Goal: Task Accomplishment & Management: Manage account settings

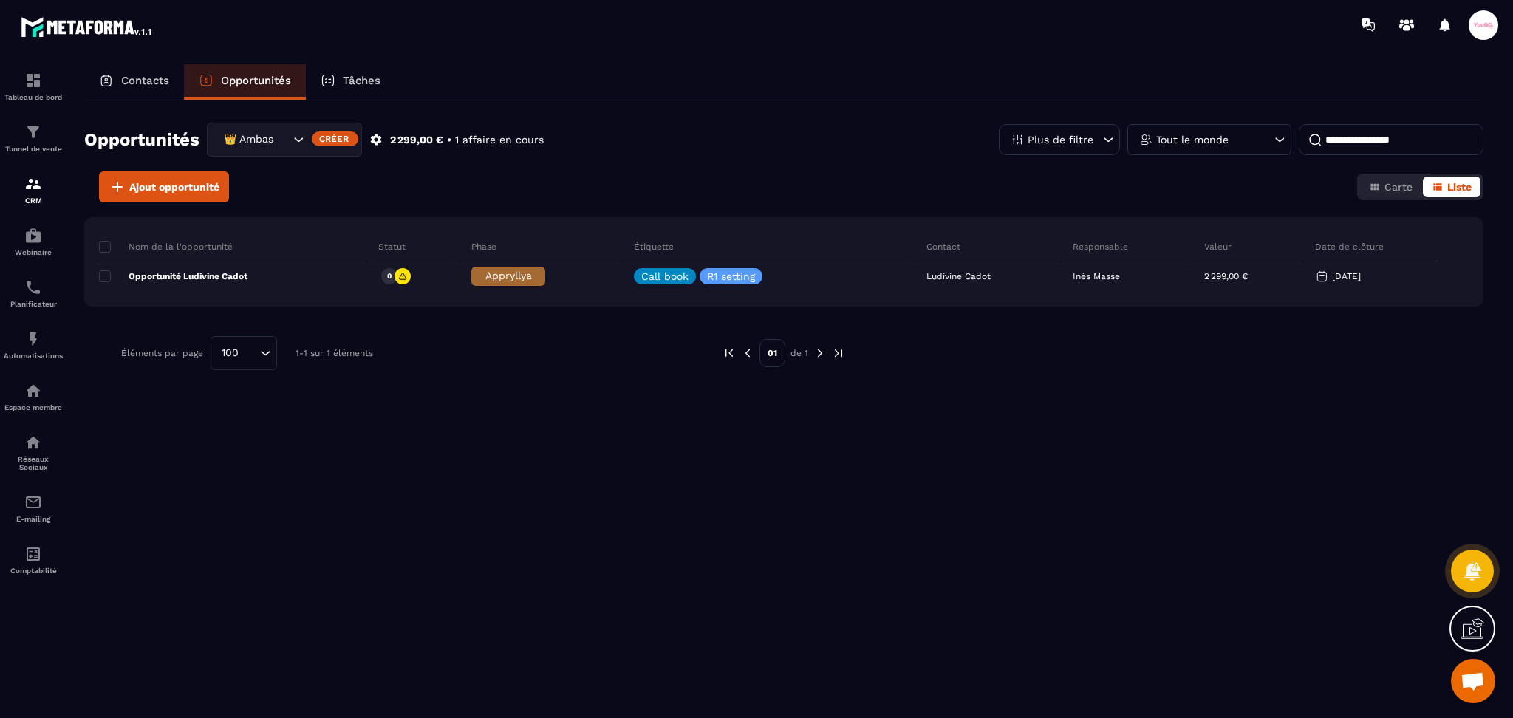
click at [284, 129] on div "👑 Ambassadrices" at bounding box center [284, 140] width 155 height 34
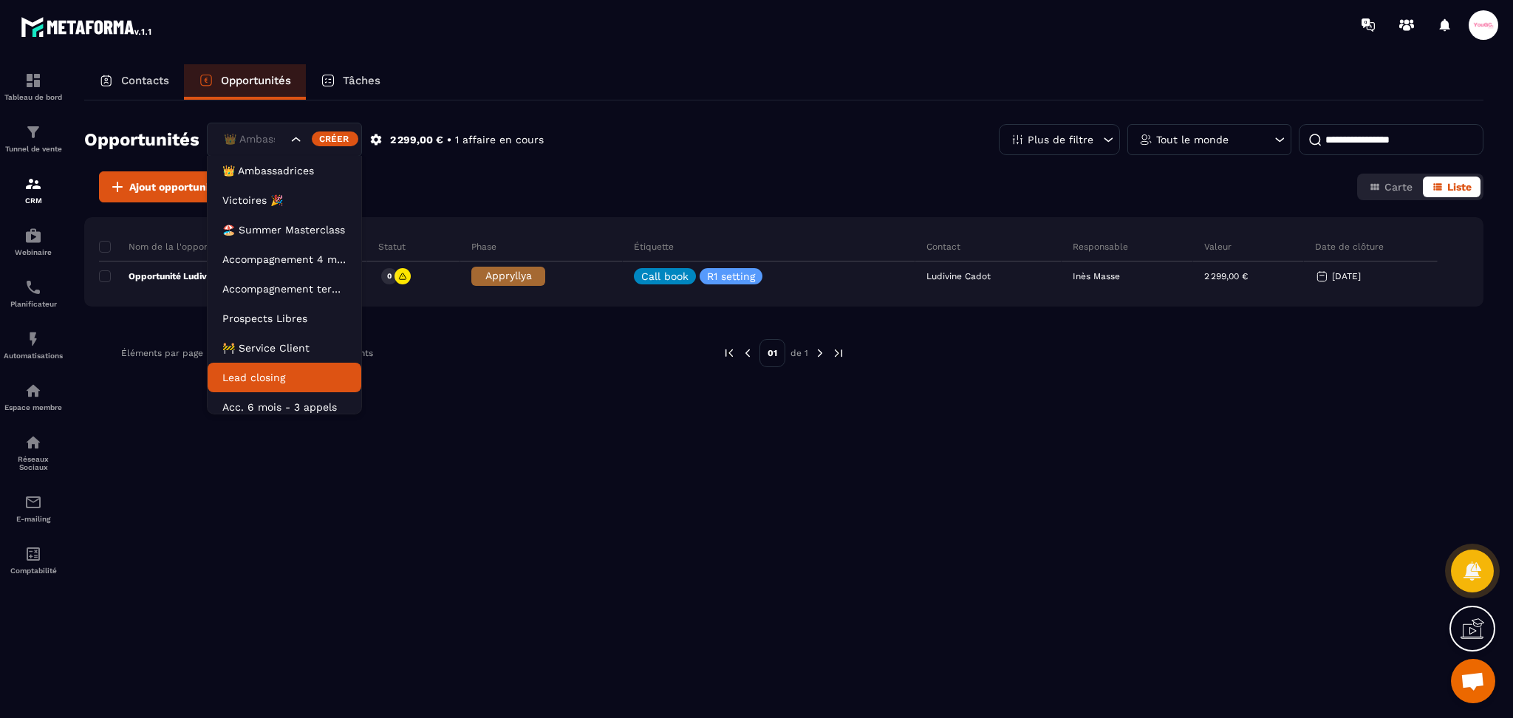
click at [256, 366] on li "Lead closing" at bounding box center [285, 378] width 154 height 30
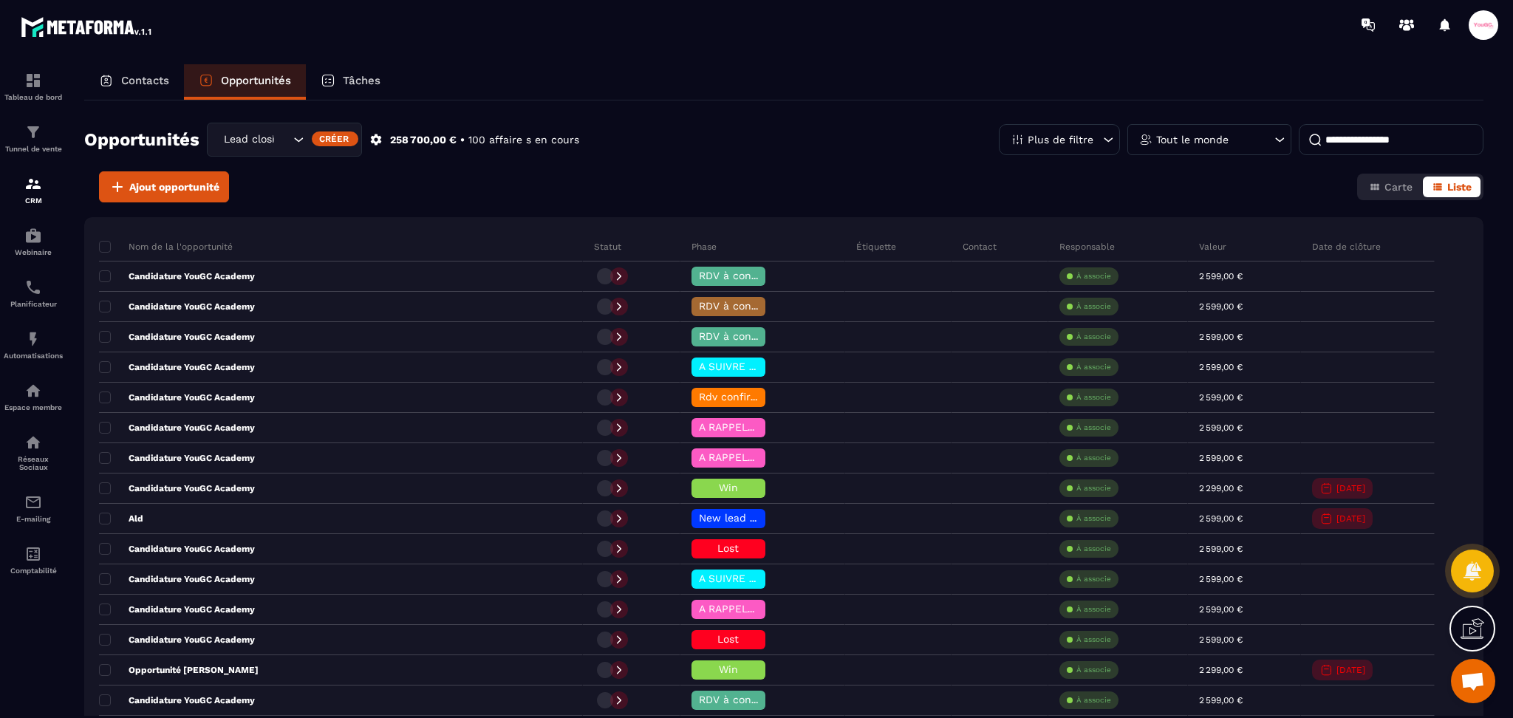
click at [1387, 148] on input at bounding box center [1391, 139] width 185 height 31
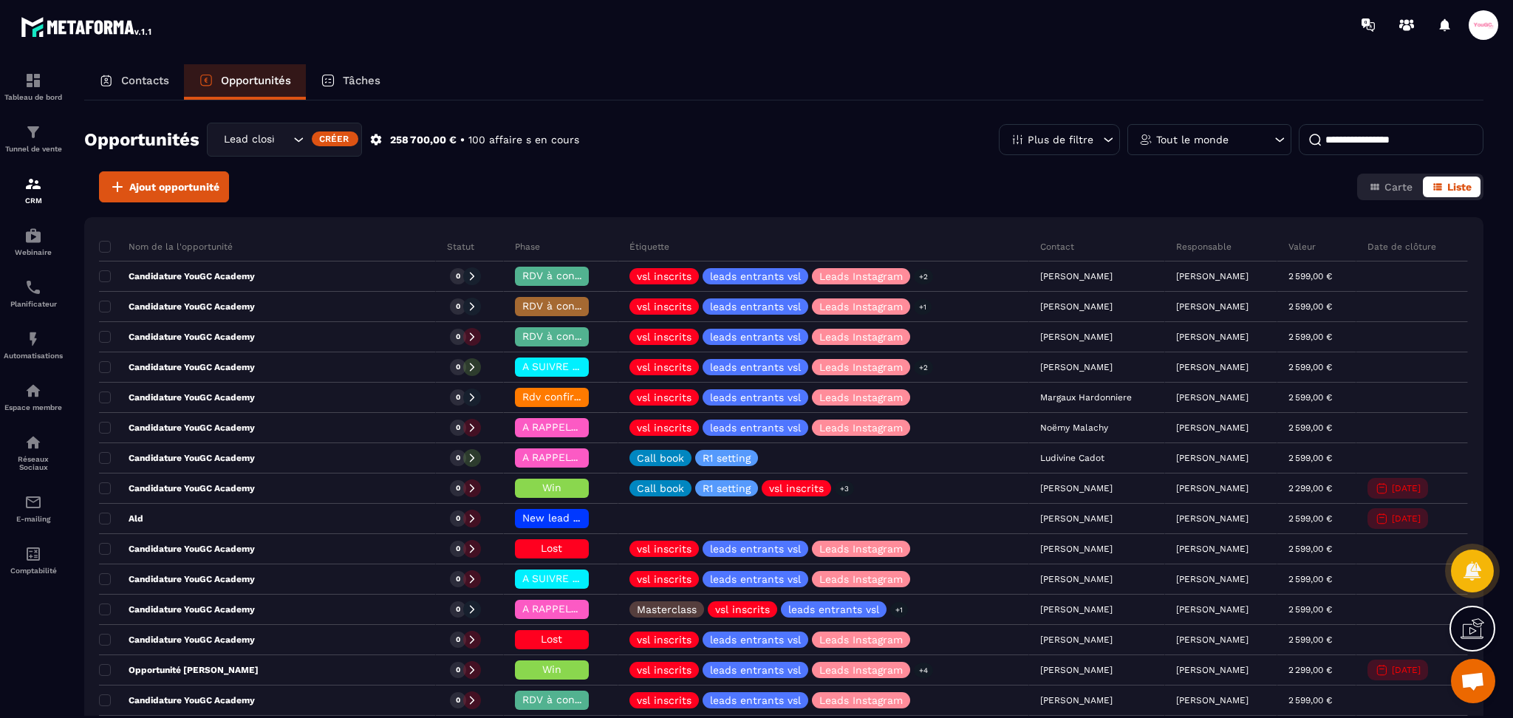
click at [1388, 134] on input at bounding box center [1391, 139] width 185 height 31
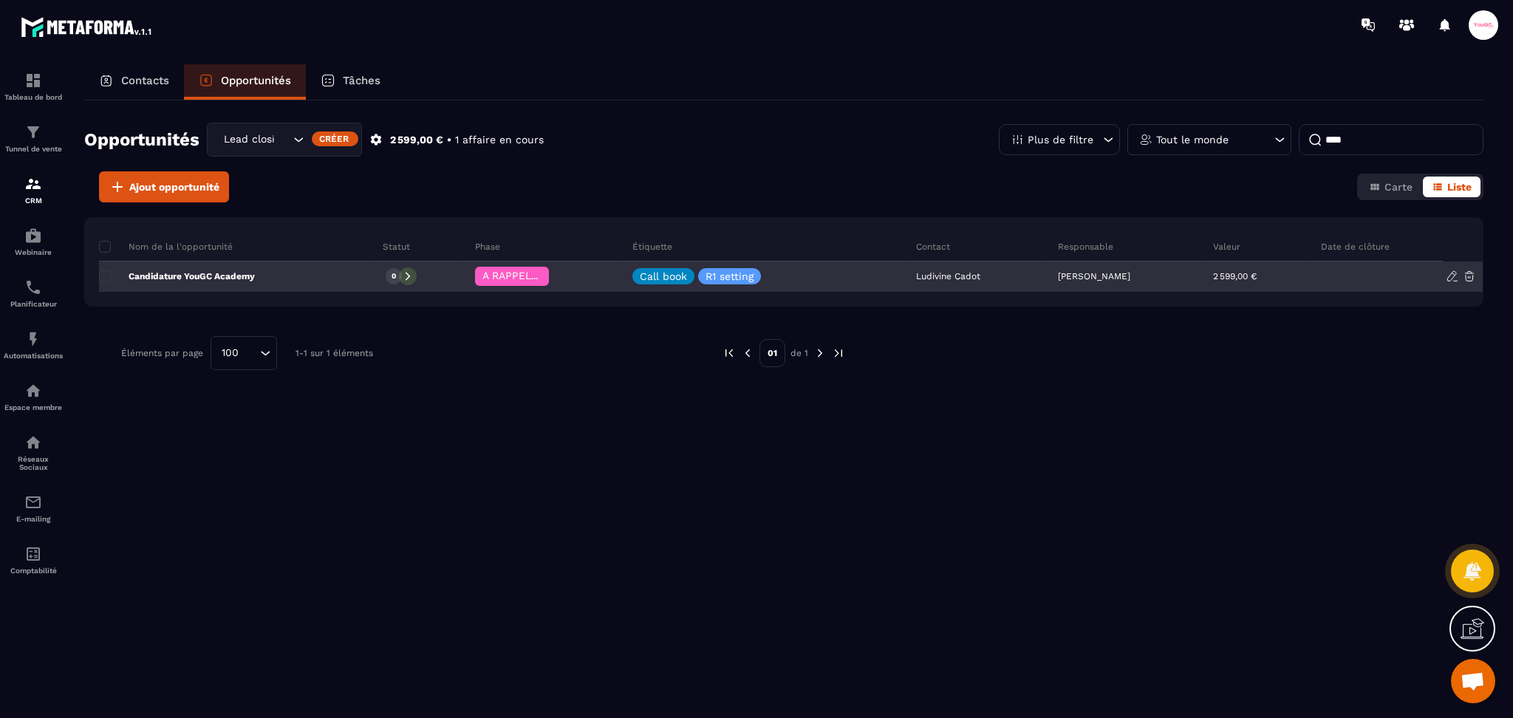
type input "****"
click at [1076, 271] on p "[PERSON_NAME]" at bounding box center [1094, 276] width 72 height 10
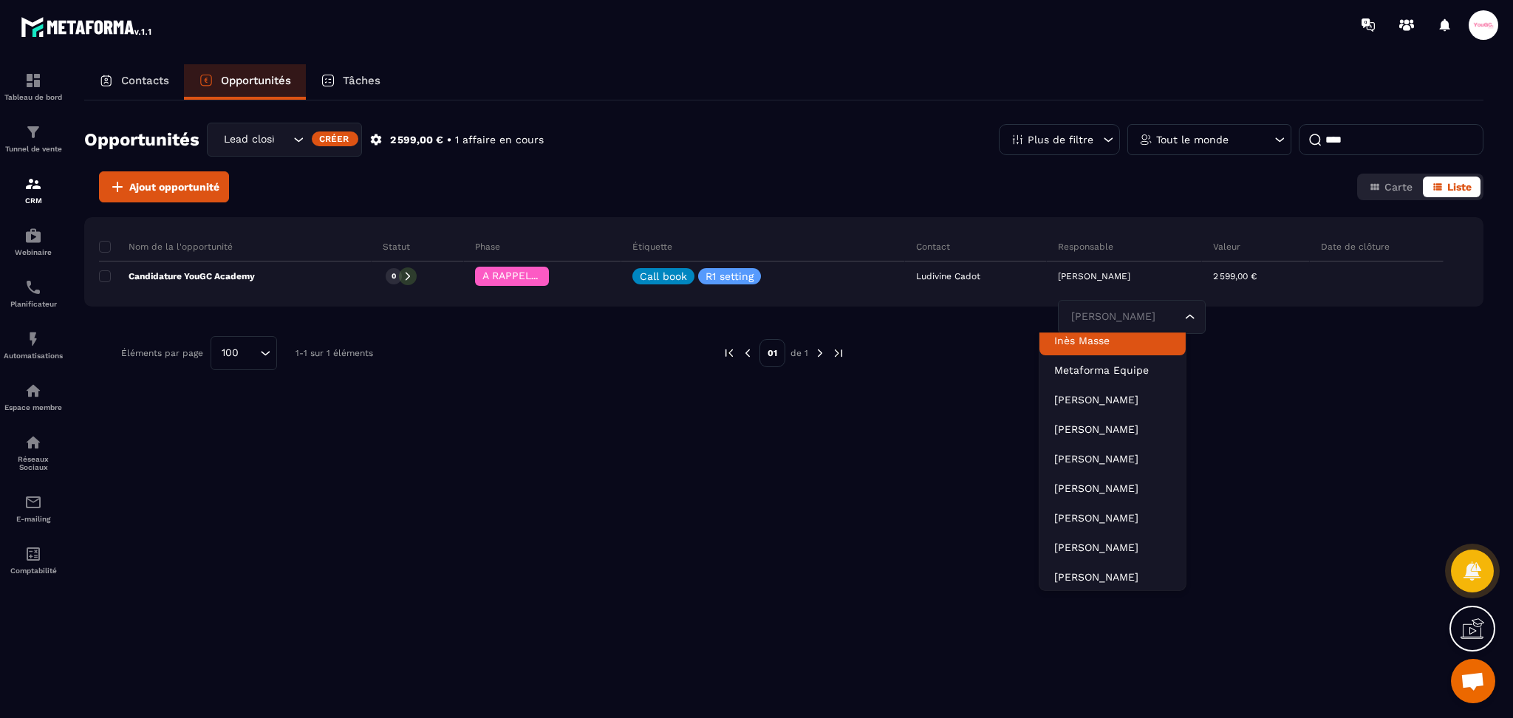
scroll to position [4, 0]
click at [1089, 347] on p "Inès Masse" at bounding box center [1112, 347] width 117 height 15
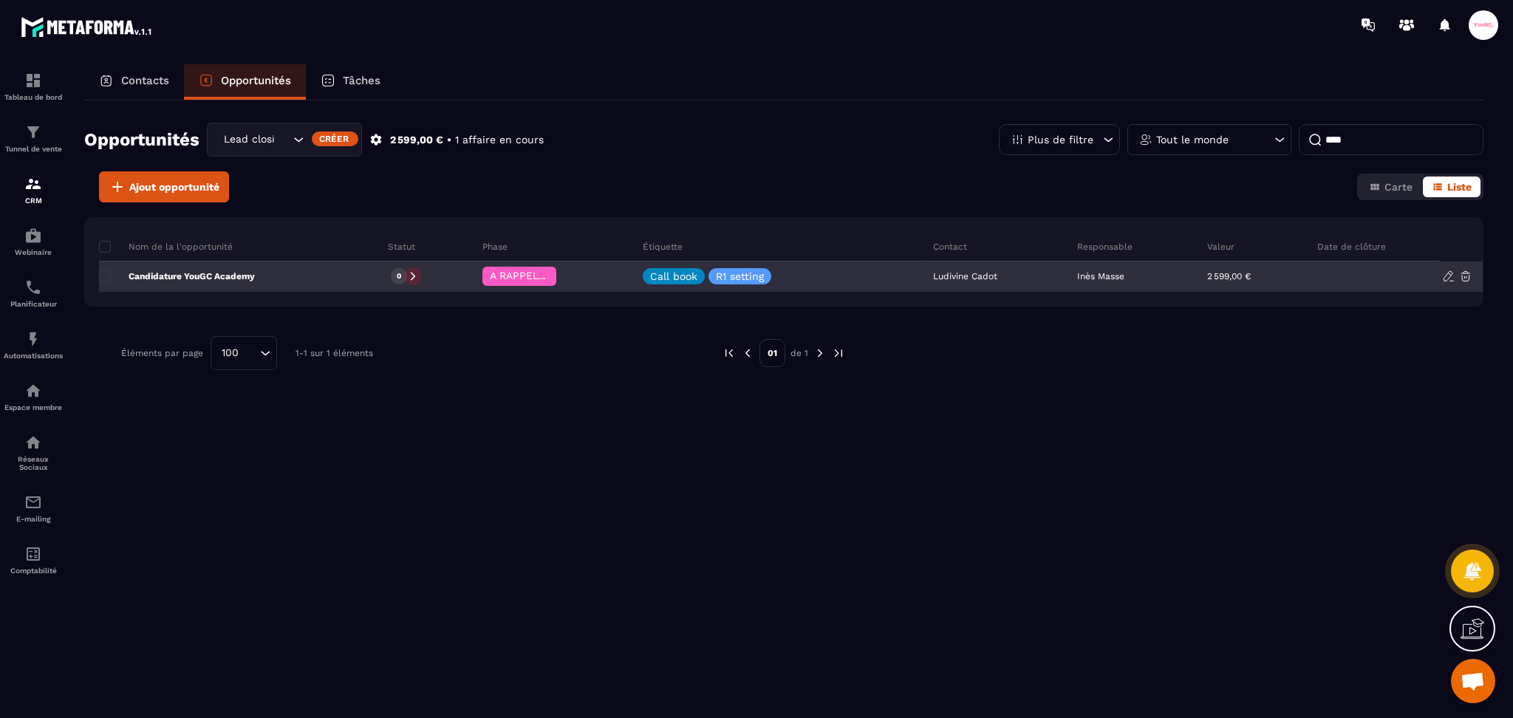
click at [542, 273] on span "A RAPPELER/GHOST/NO SHOW✖️" at bounding box center [573, 276] width 167 height 12
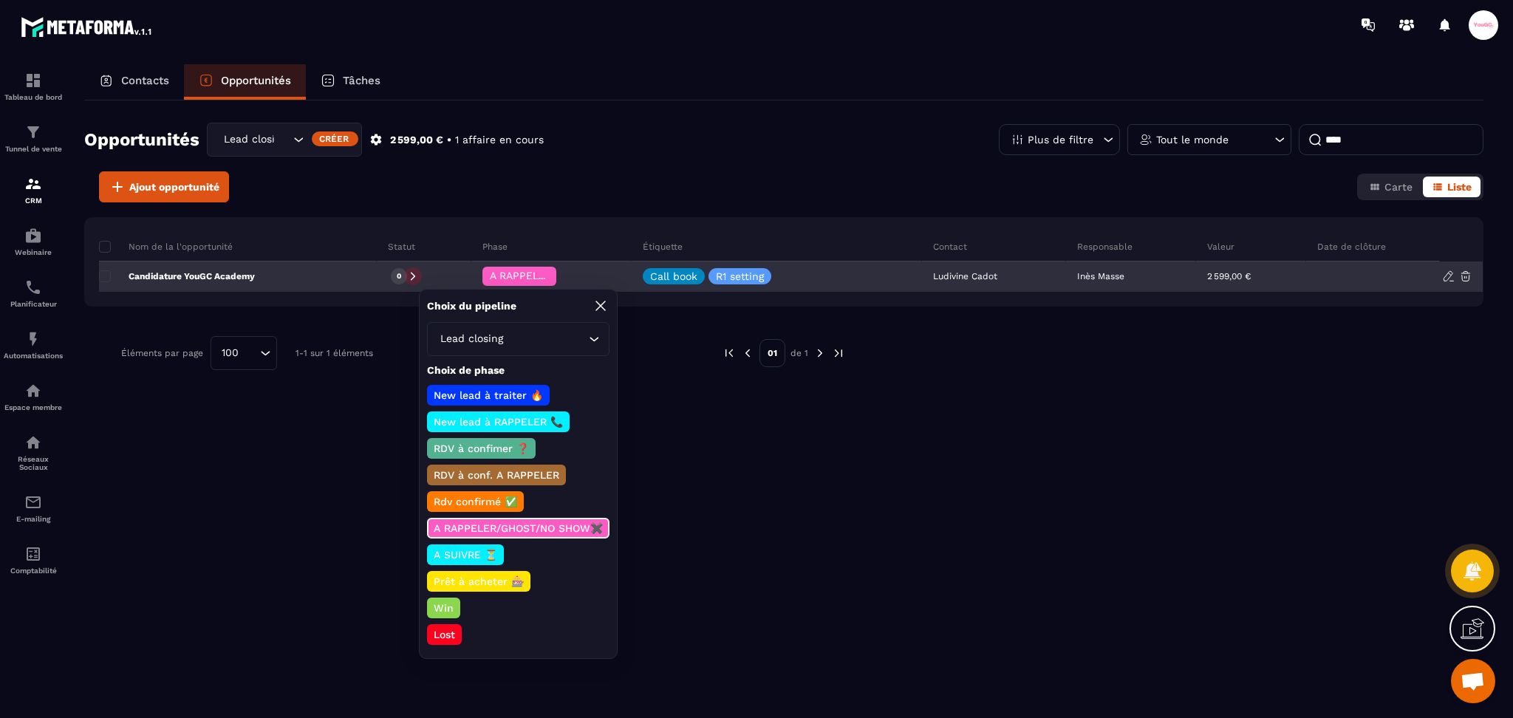
click at [542, 273] on span "A RAPPELER/GHOST/NO SHOW✖️" at bounding box center [573, 276] width 167 height 12
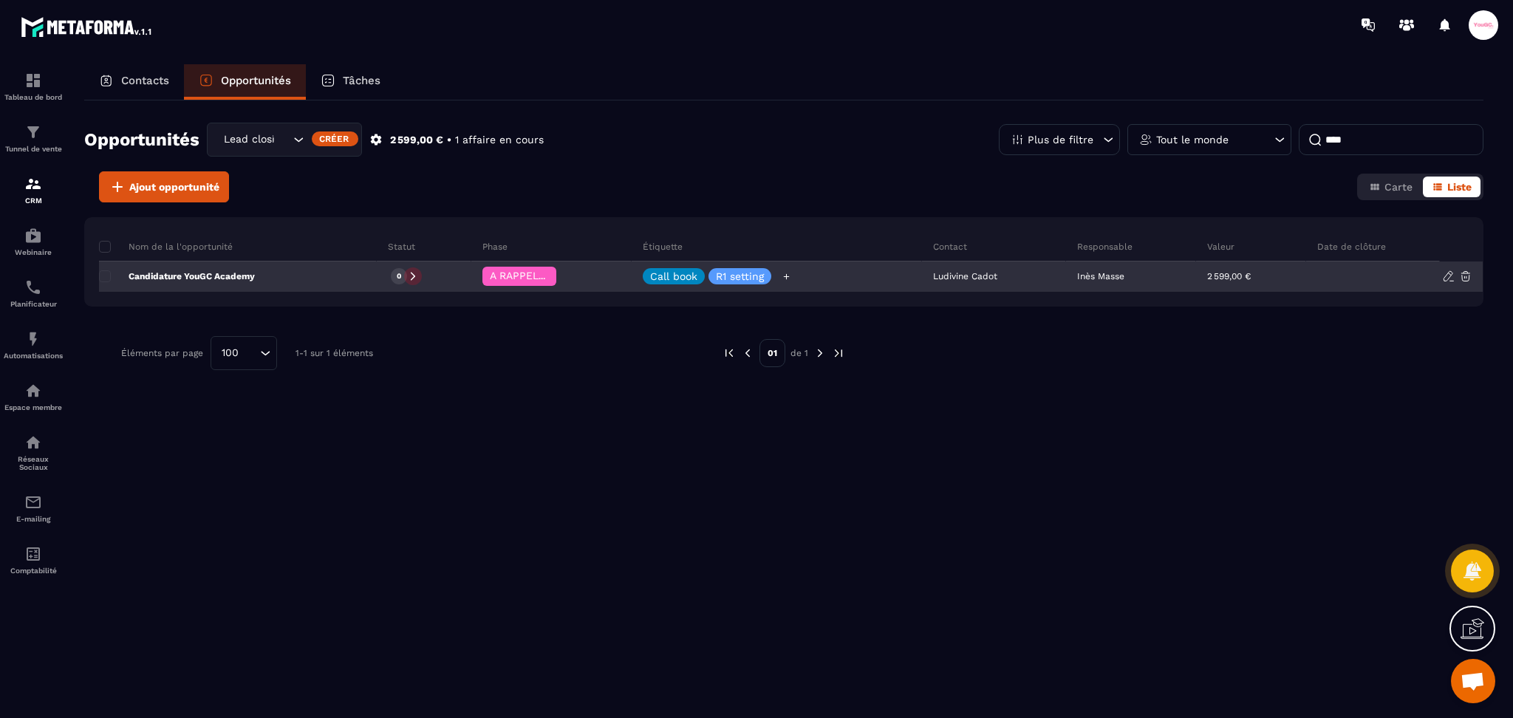
click at [784, 273] on icon at bounding box center [787, 277] width 10 height 10
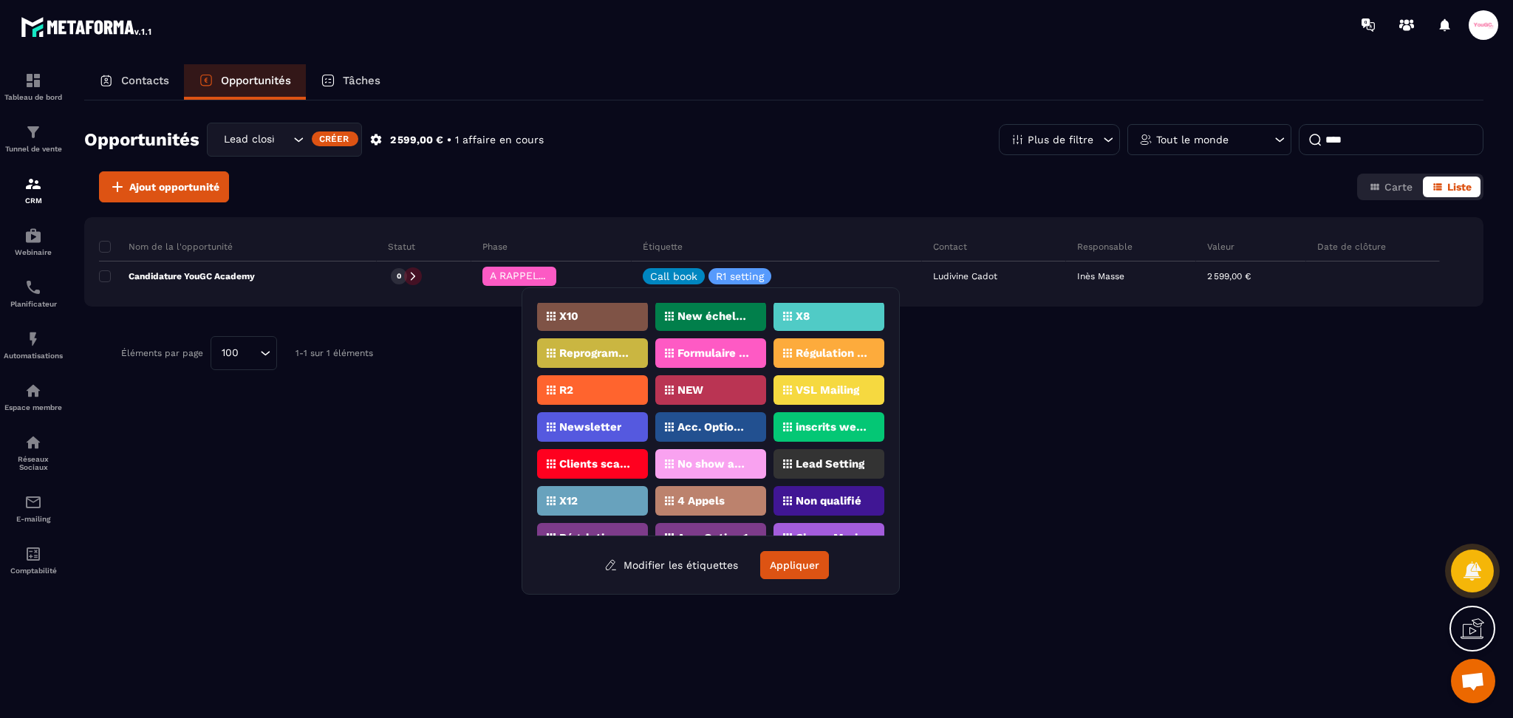
scroll to position [448, 0]
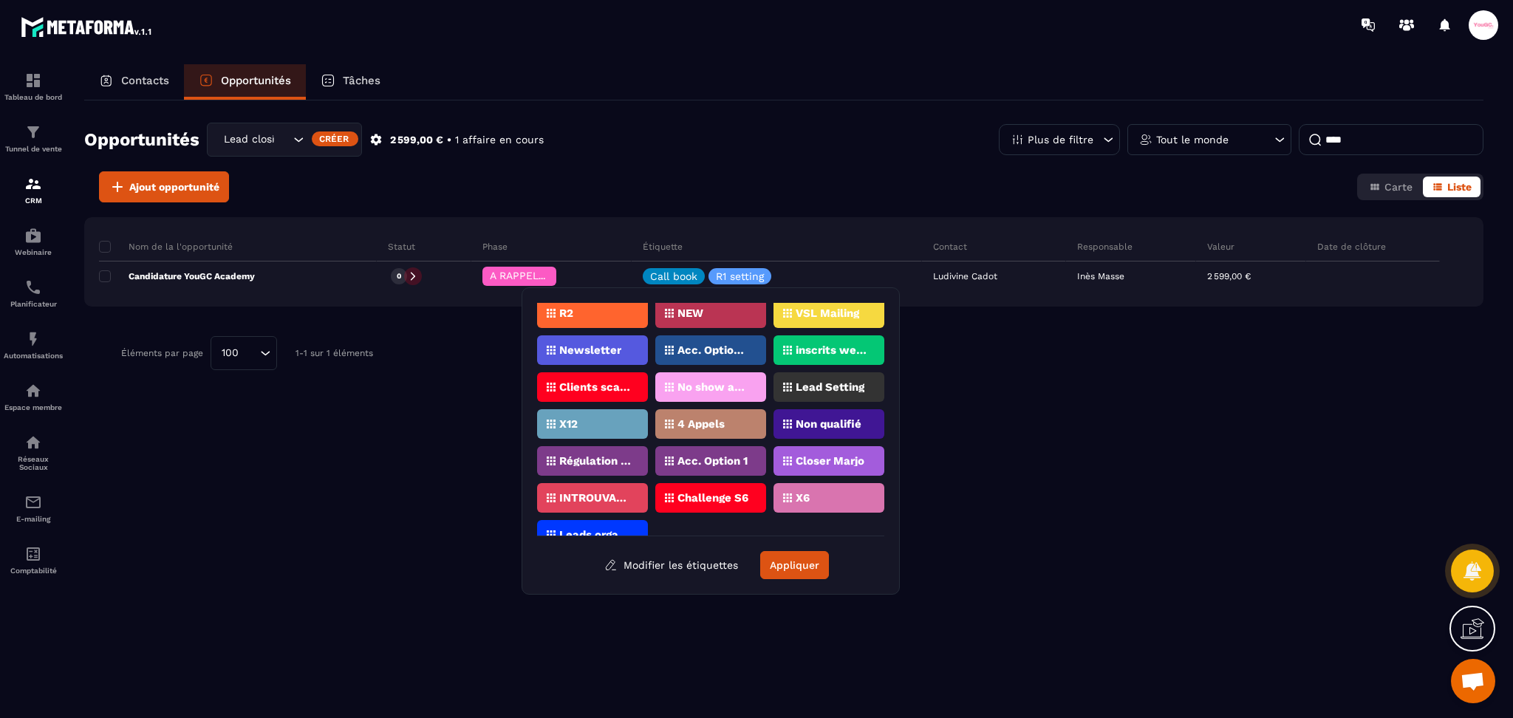
click at [655, 409] on div "X12" at bounding box center [710, 424] width 111 height 30
click at [654, 569] on button "Modifier les étiquettes" at bounding box center [671, 565] width 156 height 27
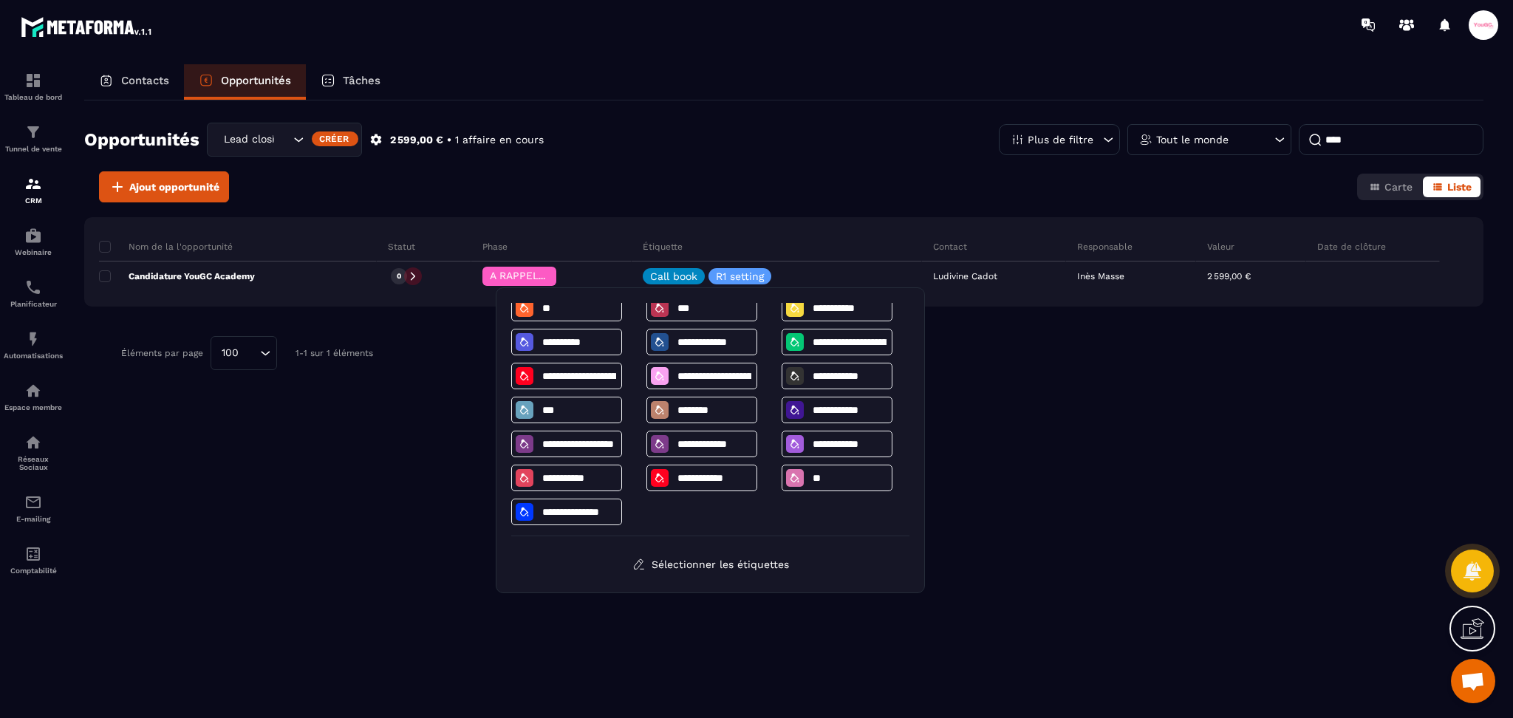
scroll to position [418, 0]
drag, startPoint x: 1093, startPoint y: 392, endPoint x: 1065, endPoint y: 372, distance: 34.4
click at [1095, 392] on div "Nom de la l'opportunité Statut Phase Étiquette Contact Responsable Valeur Date …" at bounding box center [783, 339] width 1399 height 245
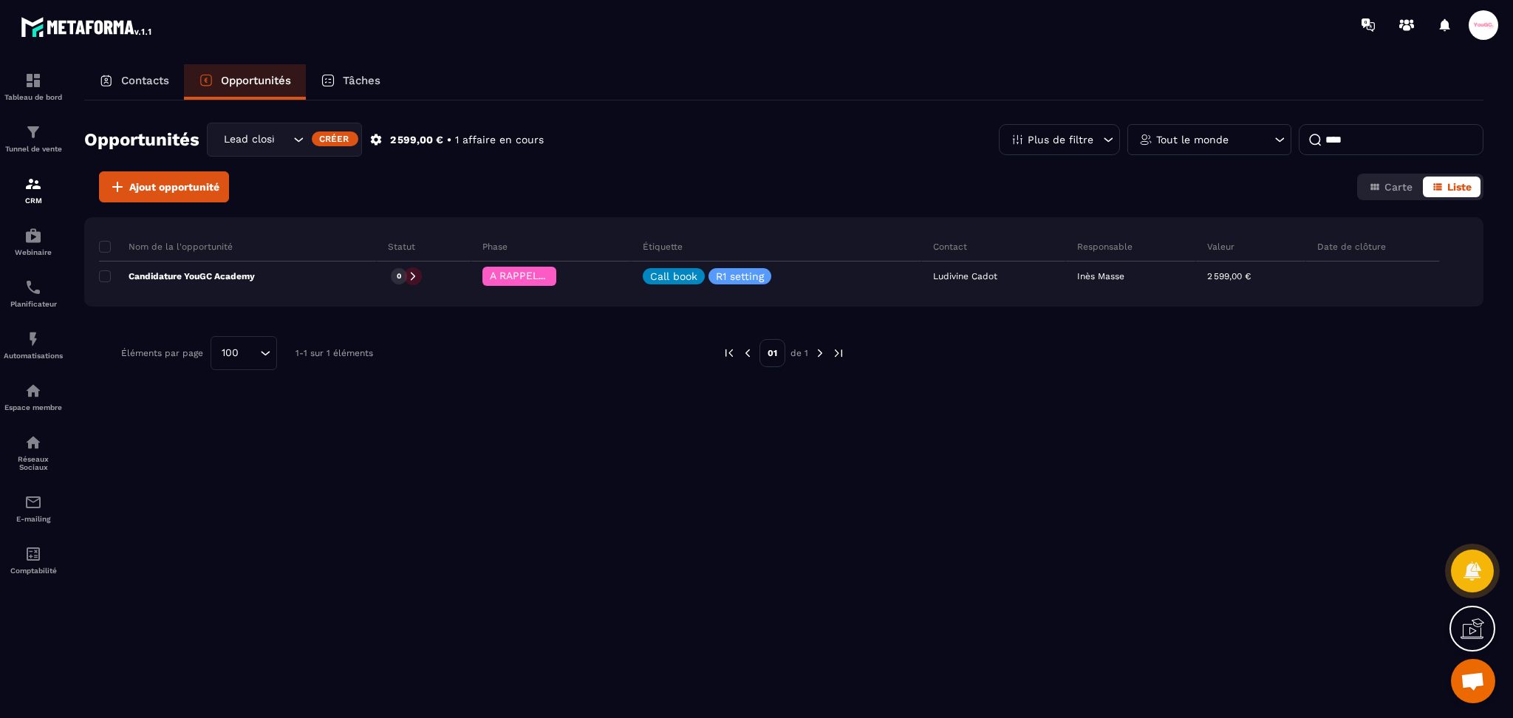
click at [151, 83] on p "Contacts" at bounding box center [145, 80] width 48 height 13
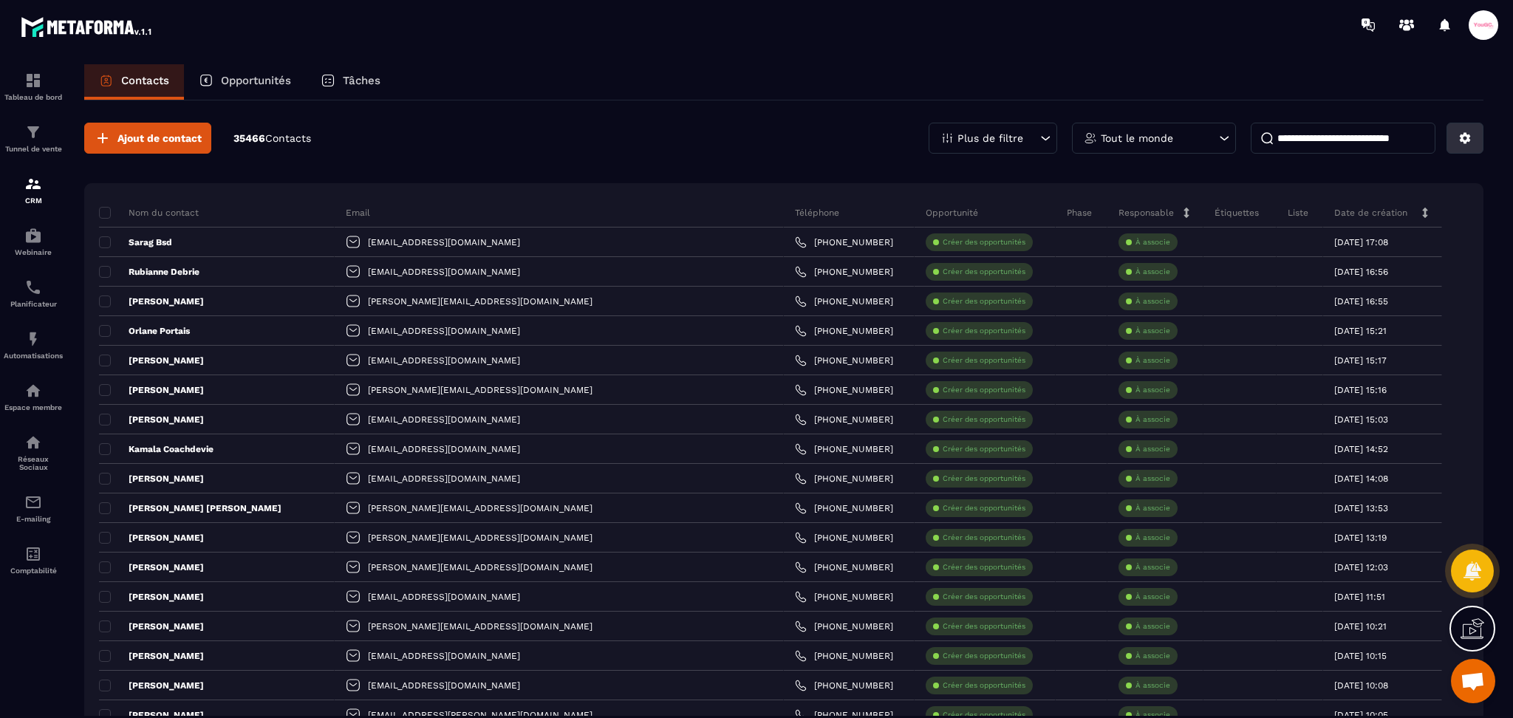
click at [1458, 137] on icon at bounding box center [1464, 137] width 13 height 13
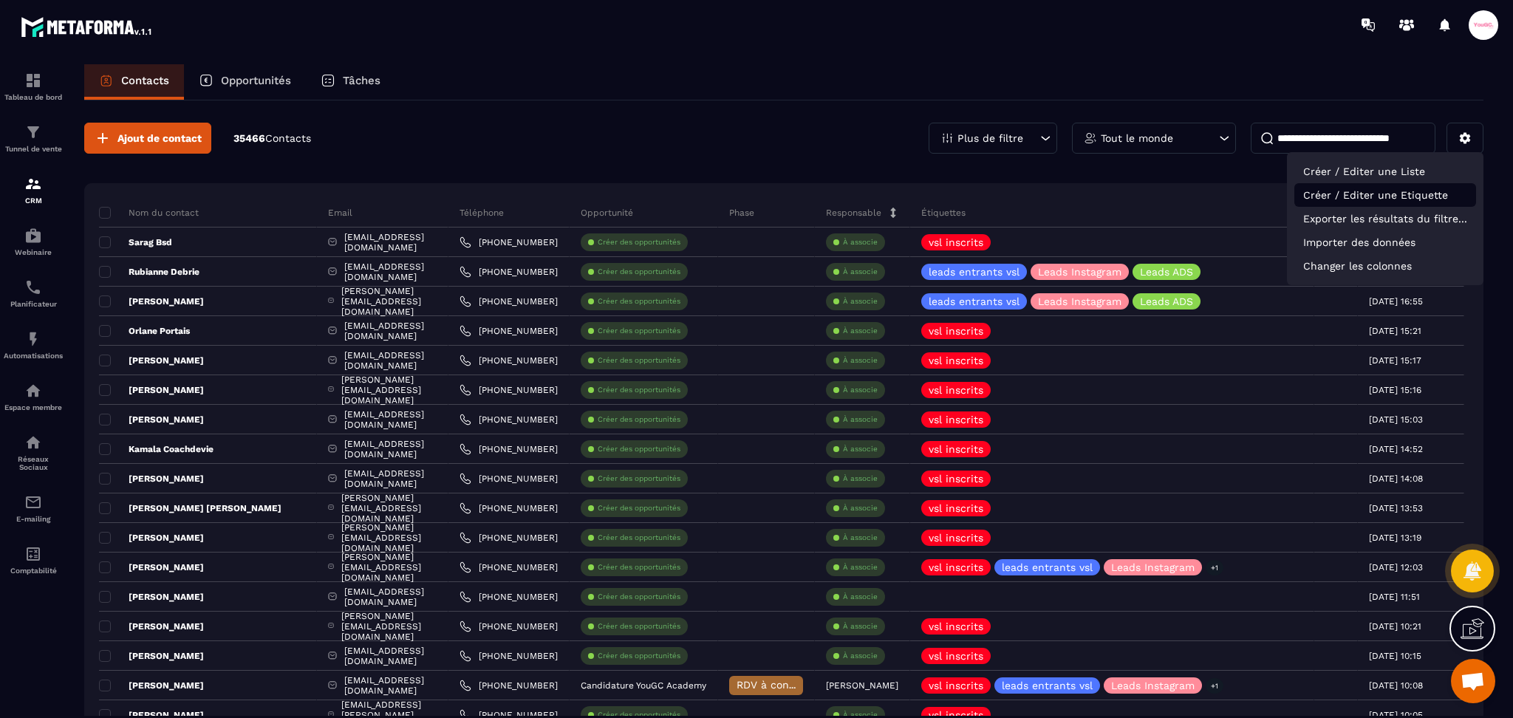
click at [1367, 196] on p "Créer / Editer une Etiquette" at bounding box center [1385, 195] width 182 height 24
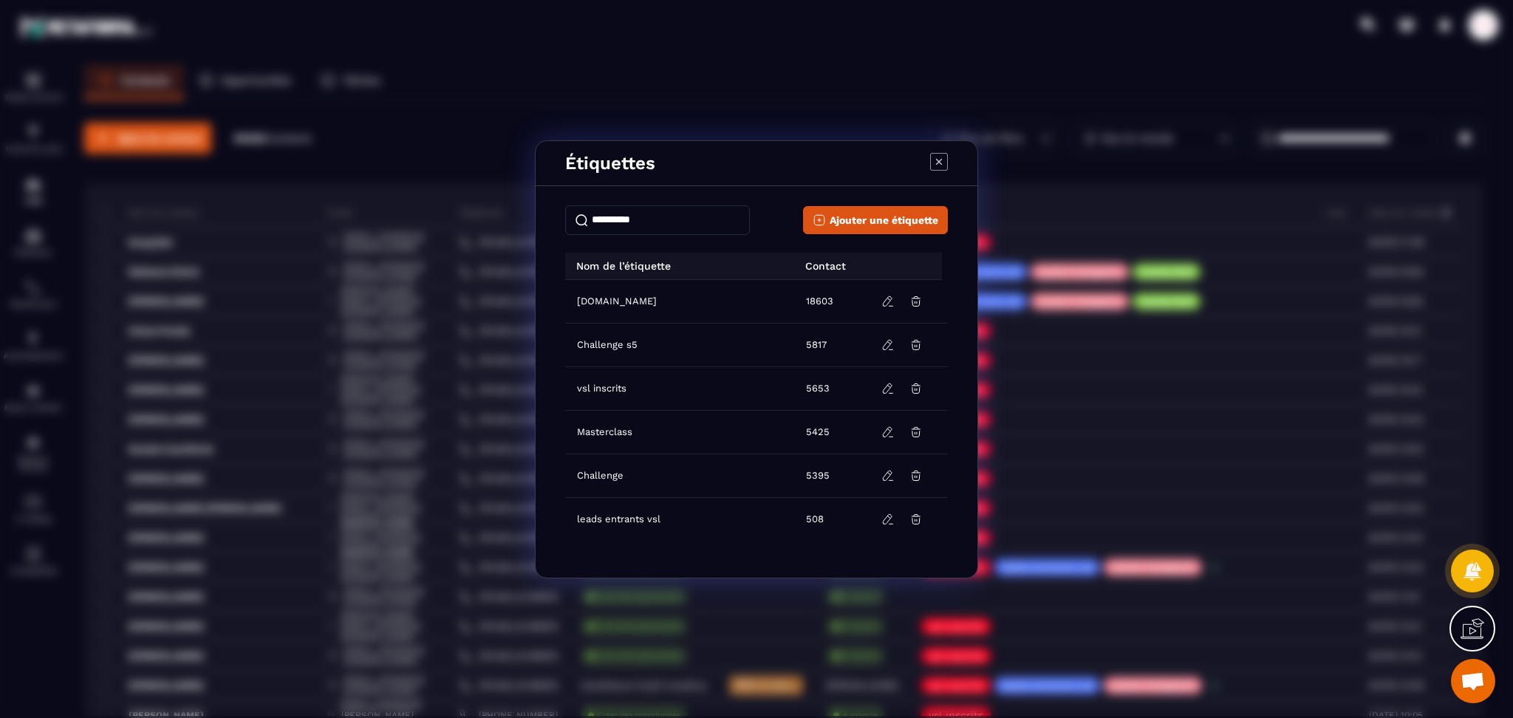
click at [666, 222] on input "Modal window" at bounding box center [657, 220] width 185 height 30
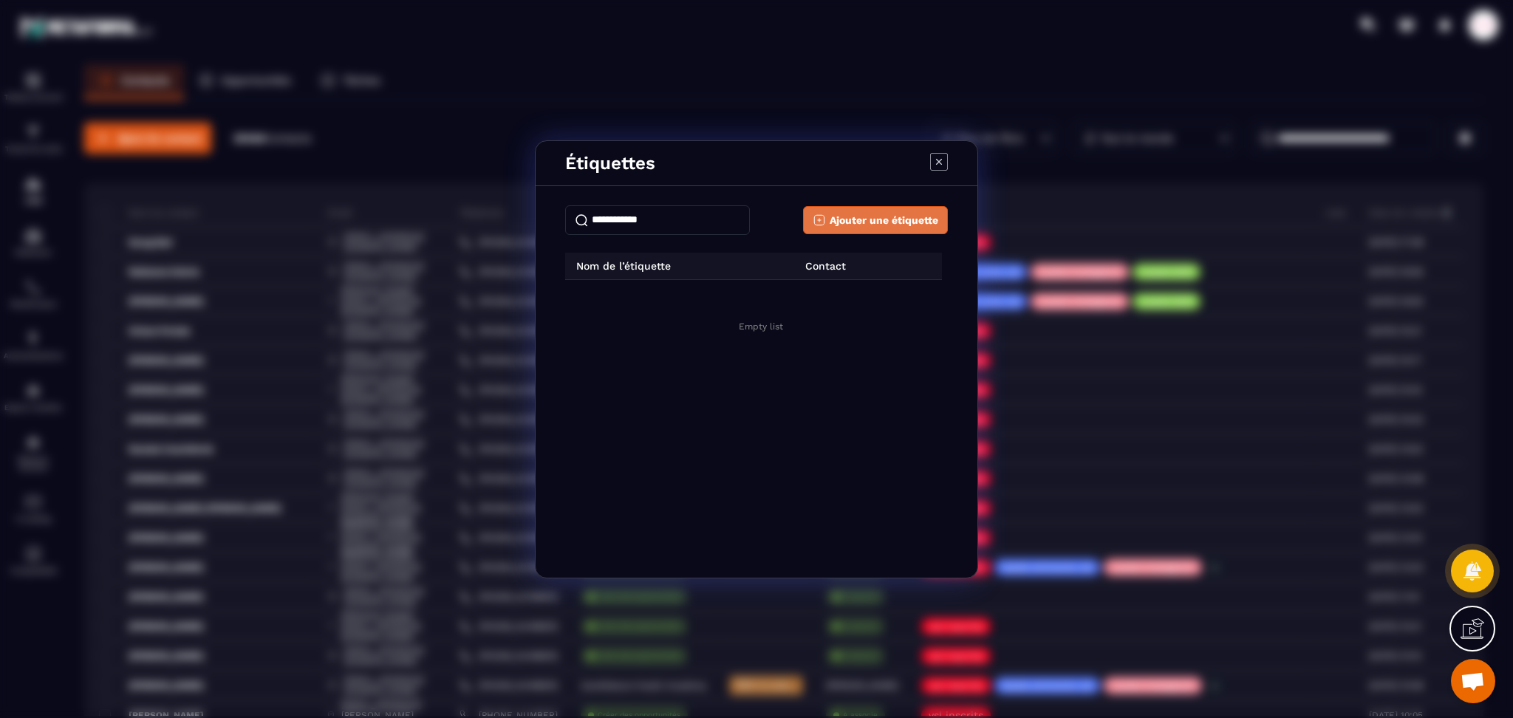
type input "**********"
click at [924, 211] on button "Ajouter une étiquette" at bounding box center [875, 220] width 145 height 28
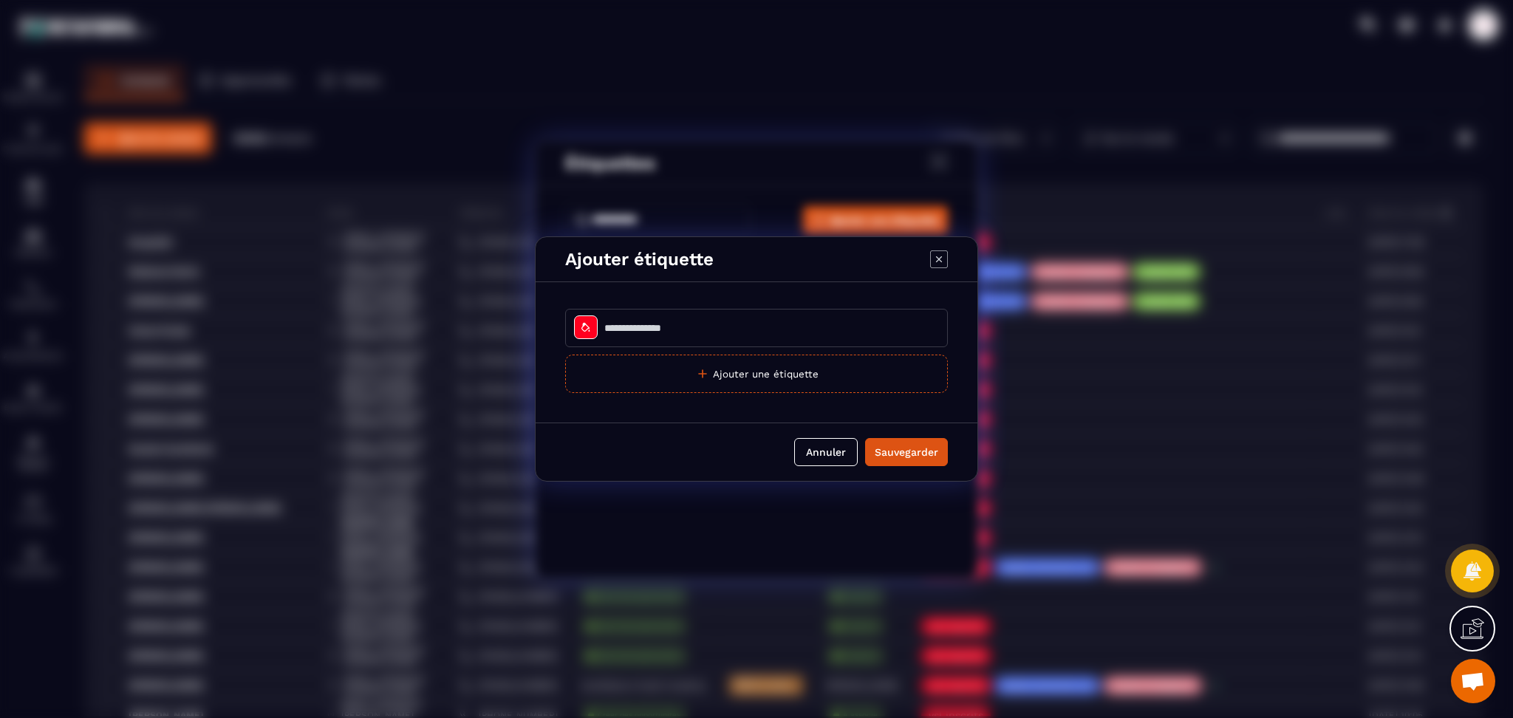
click at [625, 330] on input "Modal window" at bounding box center [756, 328] width 383 height 38
type input "**********"
click at [589, 336] on div "Modal window" at bounding box center [586, 327] width 24 height 24
click at [570, 364] on div at bounding box center [567, 367] width 13 height 13
click at [905, 460] on button "Sauvegarder" at bounding box center [906, 452] width 83 height 28
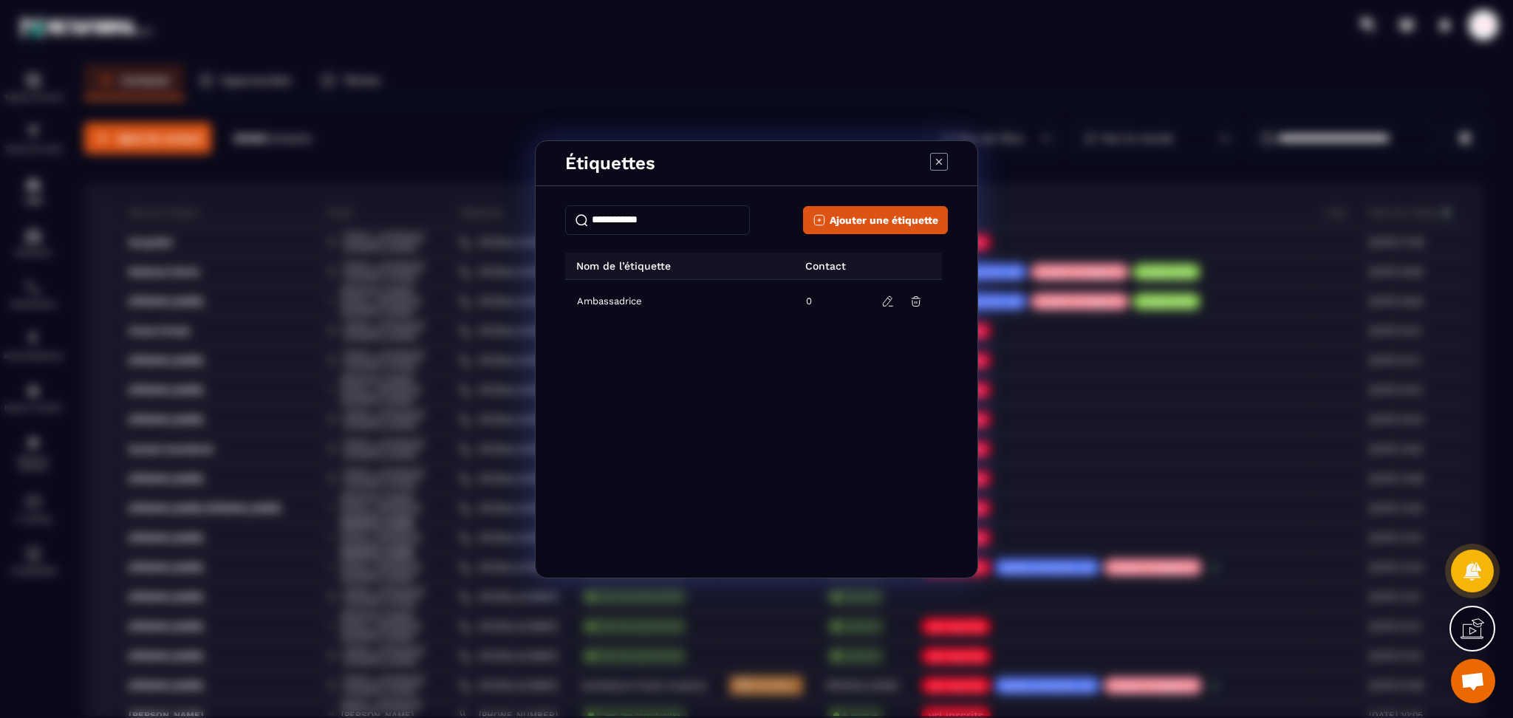
click at [935, 155] on icon "Modal window" at bounding box center [939, 162] width 18 height 18
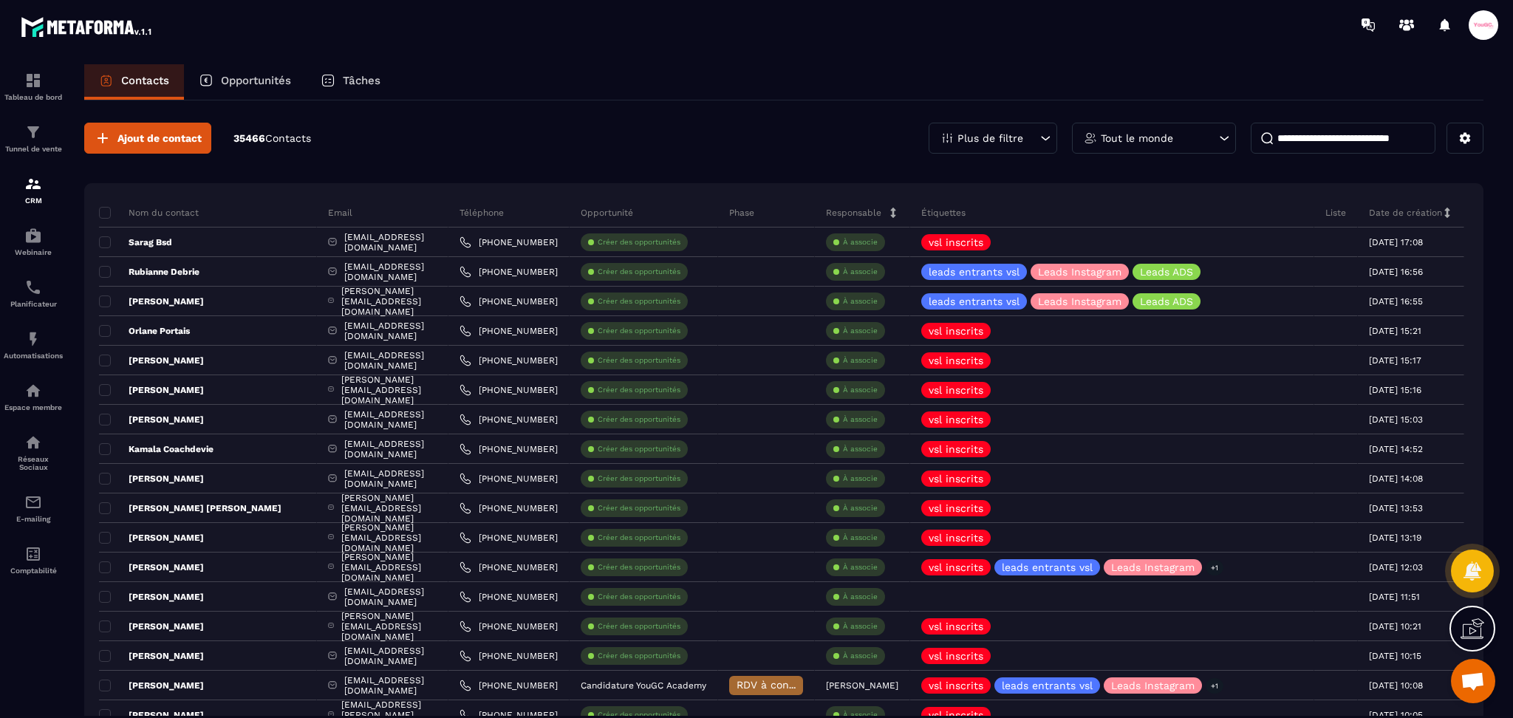
click at [1377, 124] on input at bounding box center [1343, 138] width 185 height 31
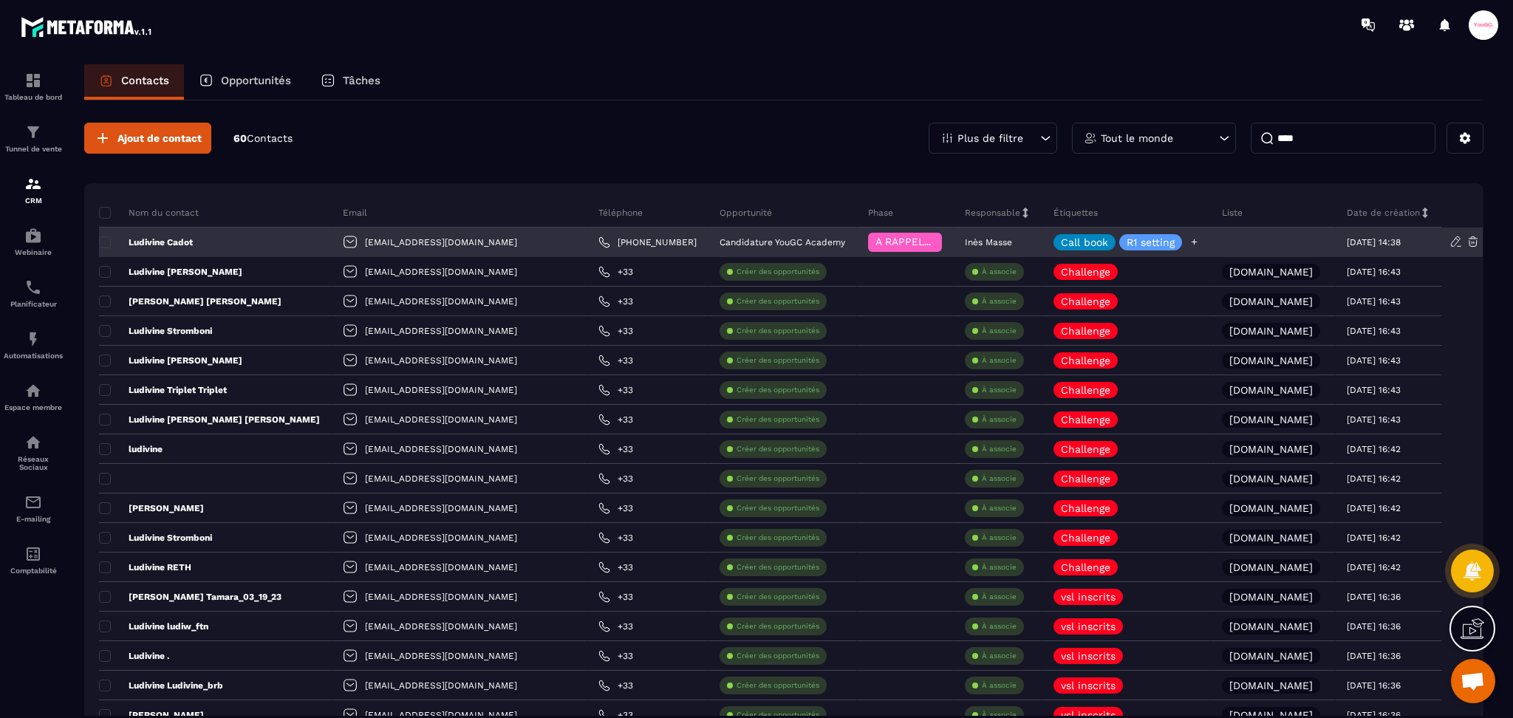
type input "****"
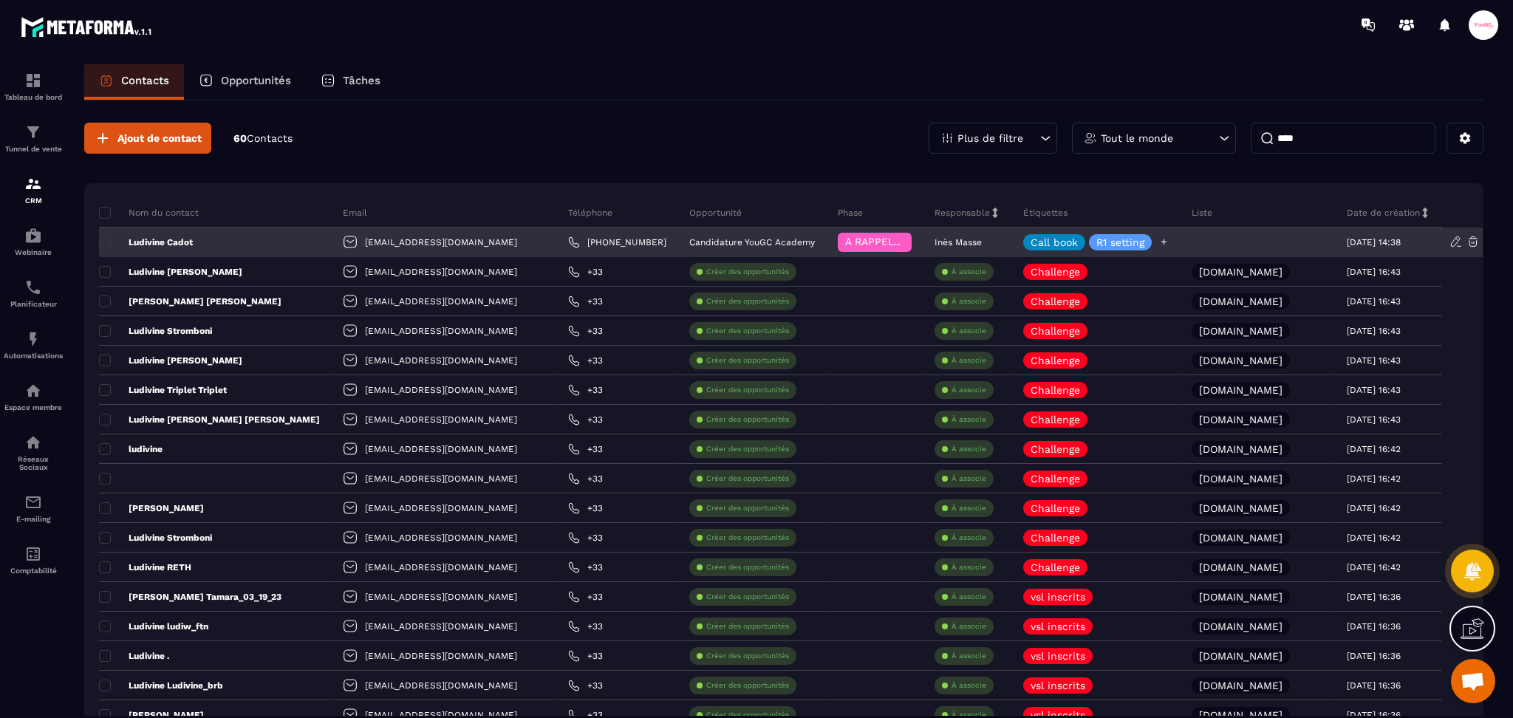
click at [1180, 234] on div at bounding box center [1257, 243] width 155 height 30
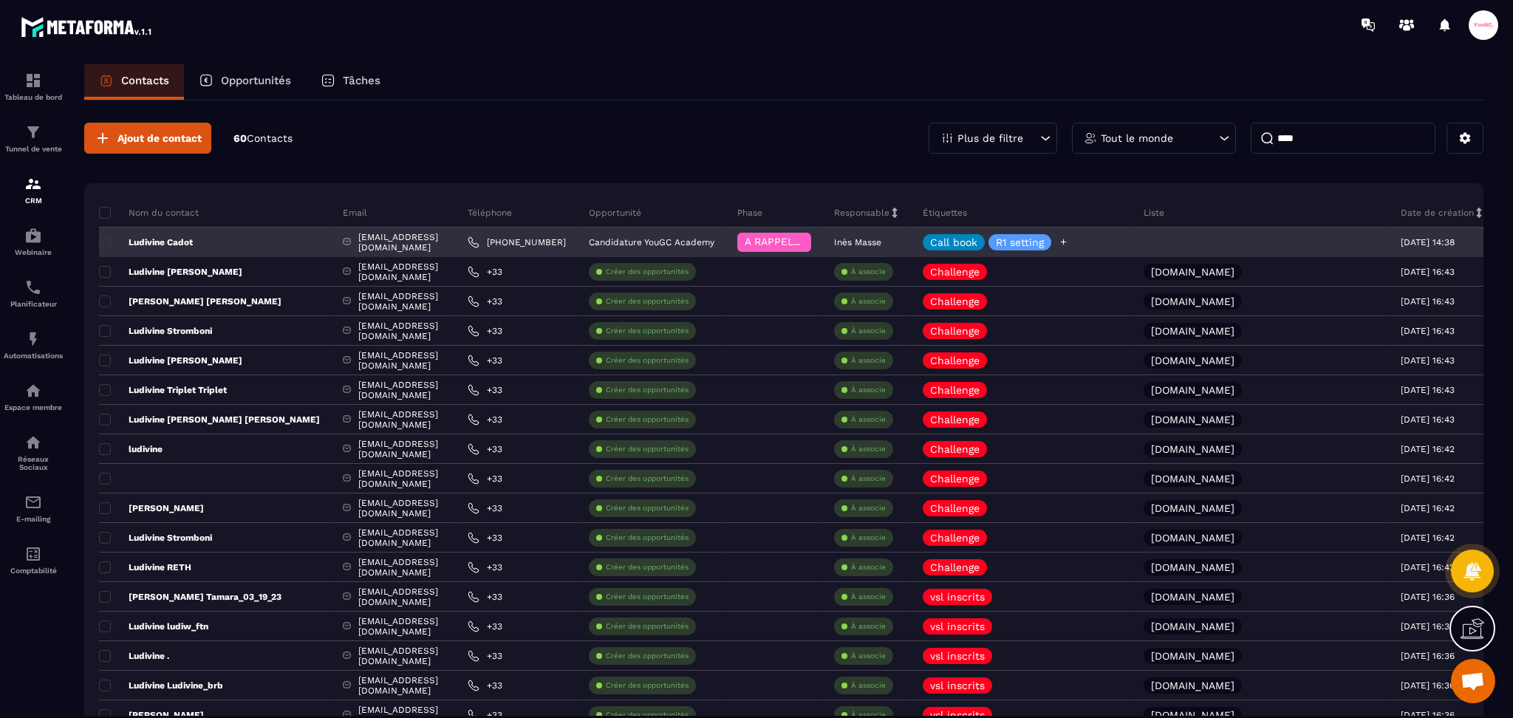
click at [1068, 242] on icon at bounding box center [1064, 242] width 10 height 10
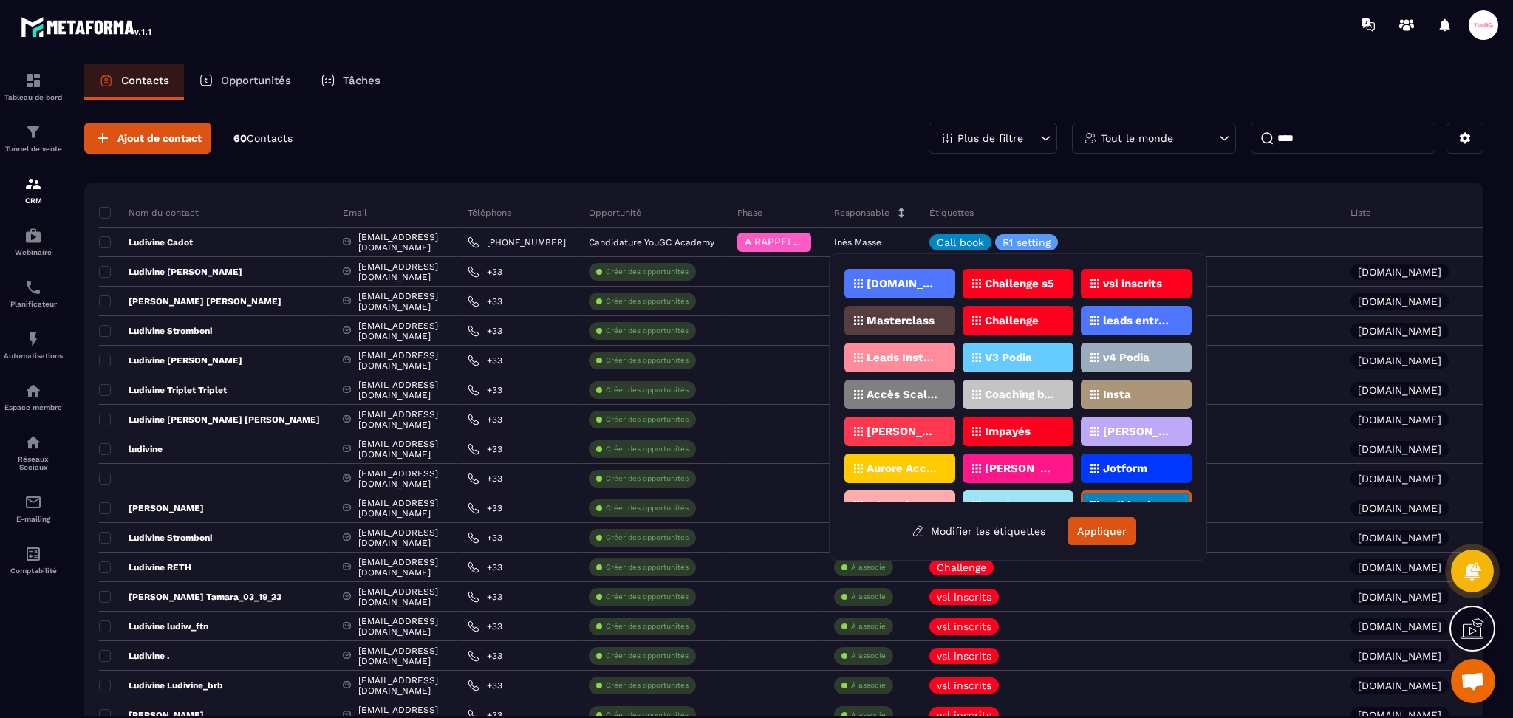
click at [1124, 213] on div "Étiquettes" at bounding box center [1128, 213] width 421 height 30
